Goal: Check status: Check status

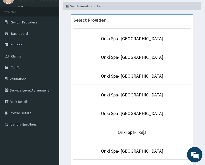
scroll to position [23, 0]
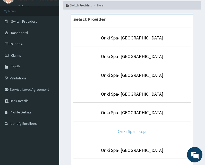
click at [125, 132] on link "Oriki Spa- Ikeja" at bounding box center [132, 131] width 29 height 6
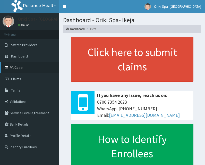
click at [22, 71] on link "PA Code" at bounding box center [29, 67] width 59 height 11
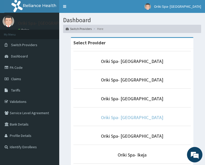
click at [133, 118] on link "Oriki Spa- [GEOGRAPHIC_DATA]" at bounding box center [132, 117] width 62 height 6
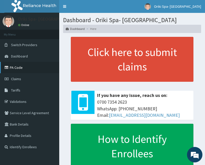
click at [26, 68] on link "PA Code" at bounding box center [29, 67] width 59 height 11
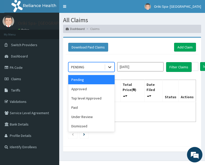
click at [112, 67] on icon at bounding box center [109, 66] width 5 height 5
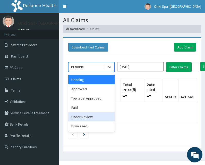
click at [85, 115] on div "Under Review" at bounding box center [91, 116] width 46 height 9
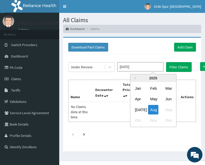
click at [145, 70] on input "Aug 2025" at bounding box center [140, 66] width 46 height 9
click at [137, 109] on div "Jul" at bounding box center [138, 110] width 10 height 10
type input "Jul 2025"
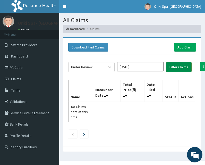
click at [174, 67] on button "Filter Claims" at bounding box center [179, 67] width 26 height 10
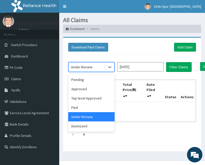
click at [96, 65] on div "Under Review" at bounding box center [87, 67] width 36 height 8
click at [81, 126] on div "Dismissed" at bounding box center [91, 125] width 46 height 9
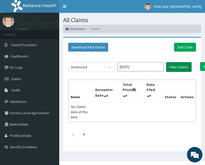
click at [174, 67] on button "Filter Claims" at bounding box center [179, 67] width 26 height 10
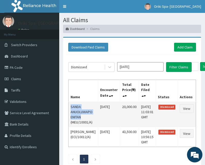
drag, startPoint x: 71, startPoint y: 108, endPoint x: 89, endPoint y: 119, distance: 20.9
click at [89, 119] on td "SANDA ANUOLUWAPO ENITAN (MEU/10001/A)" at bounding box center [84, 114] width 30 height 25
copy td "SANDA ANUOLUWAPO ENITAN"
click at [187, 111] on link "View" at bounding box center [187, 108] width 14 height 9
